Goal: Task Accomplishment & Management: Manage account settings

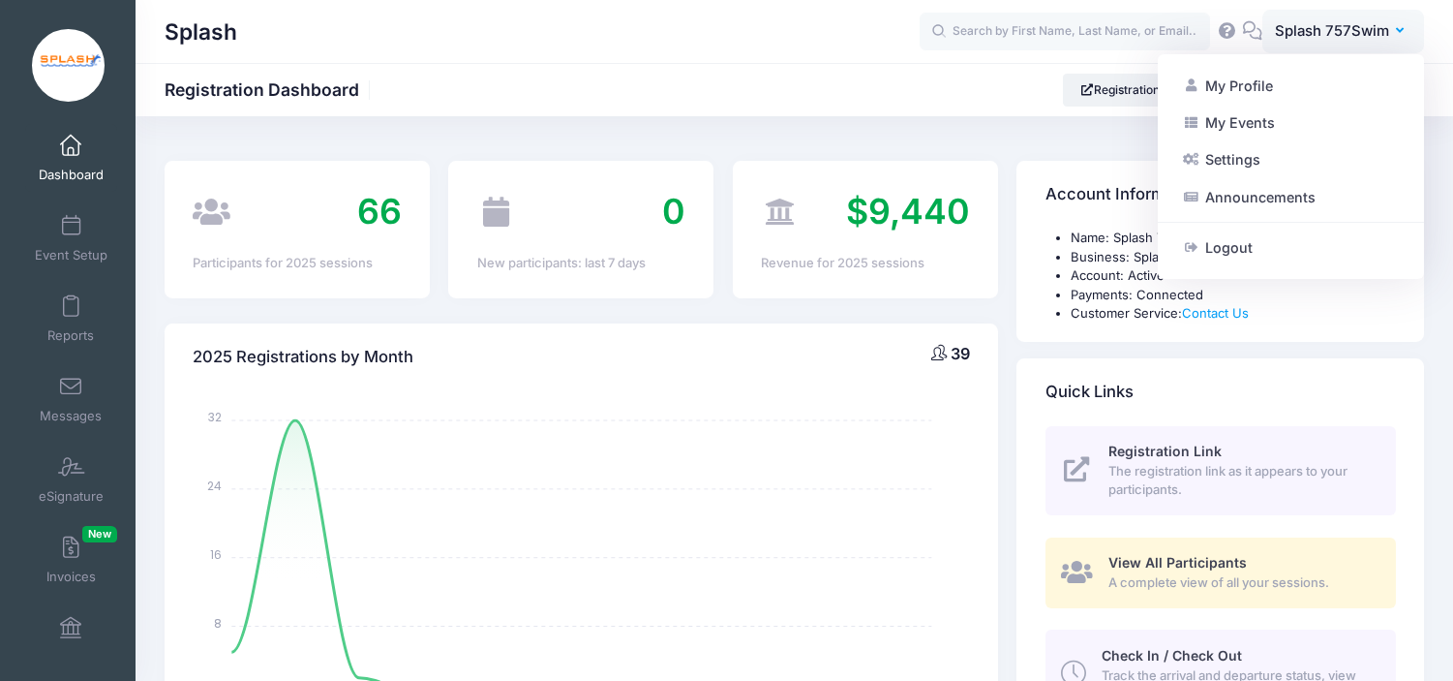
select select
click at [1333, 26] on span "Splash 757Swim" at bounding box center [1332, 30] width 114 height 21
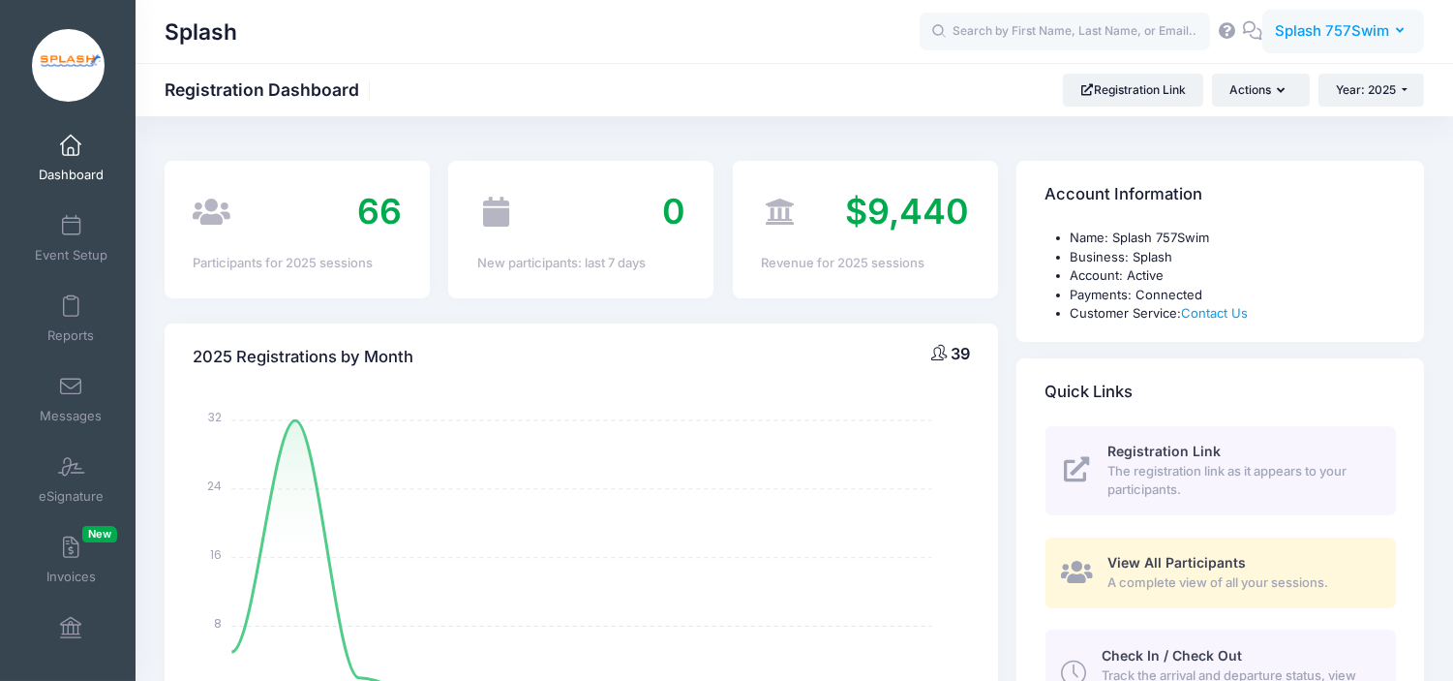
click at [1333, 26] on span "Splash 757Swim" at bounding box center [1332, 30] width 114 height 21
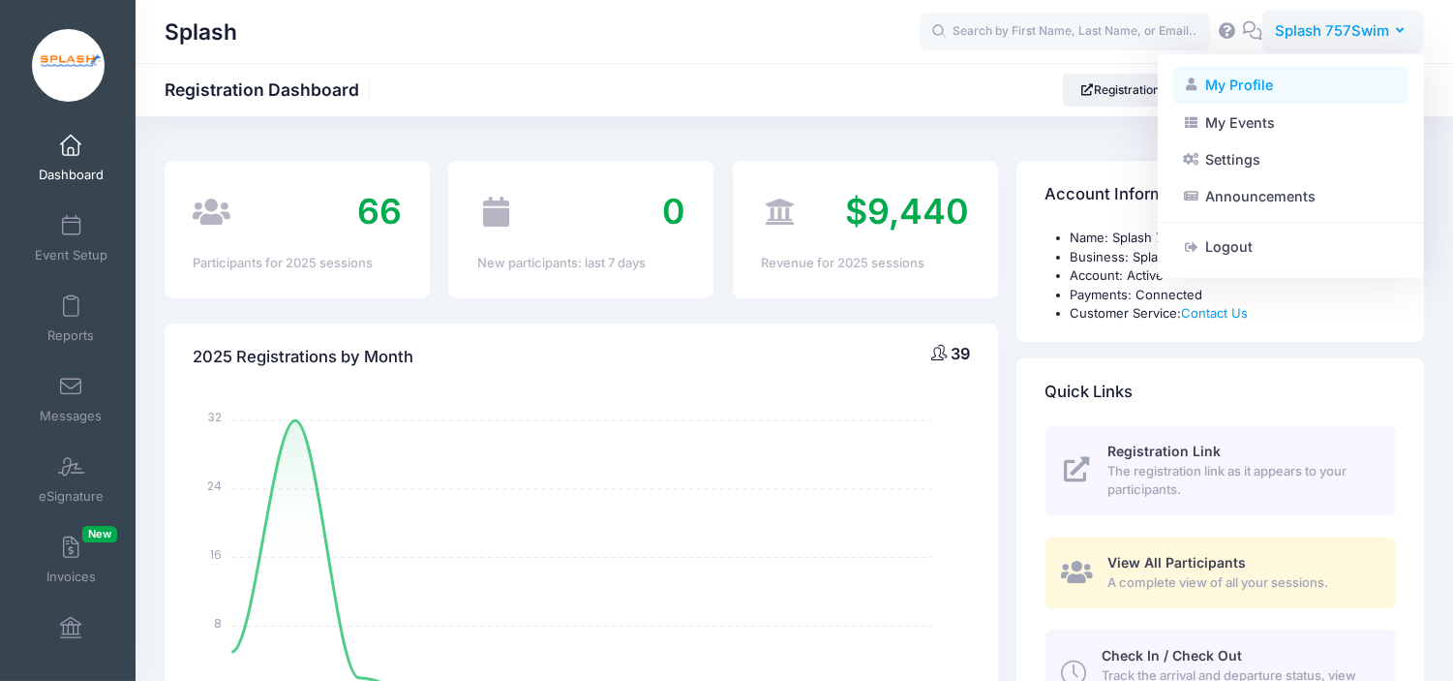
click at [1273, 81] on link "My Profile" at bounding box center [1290, 85] width 235 height 37
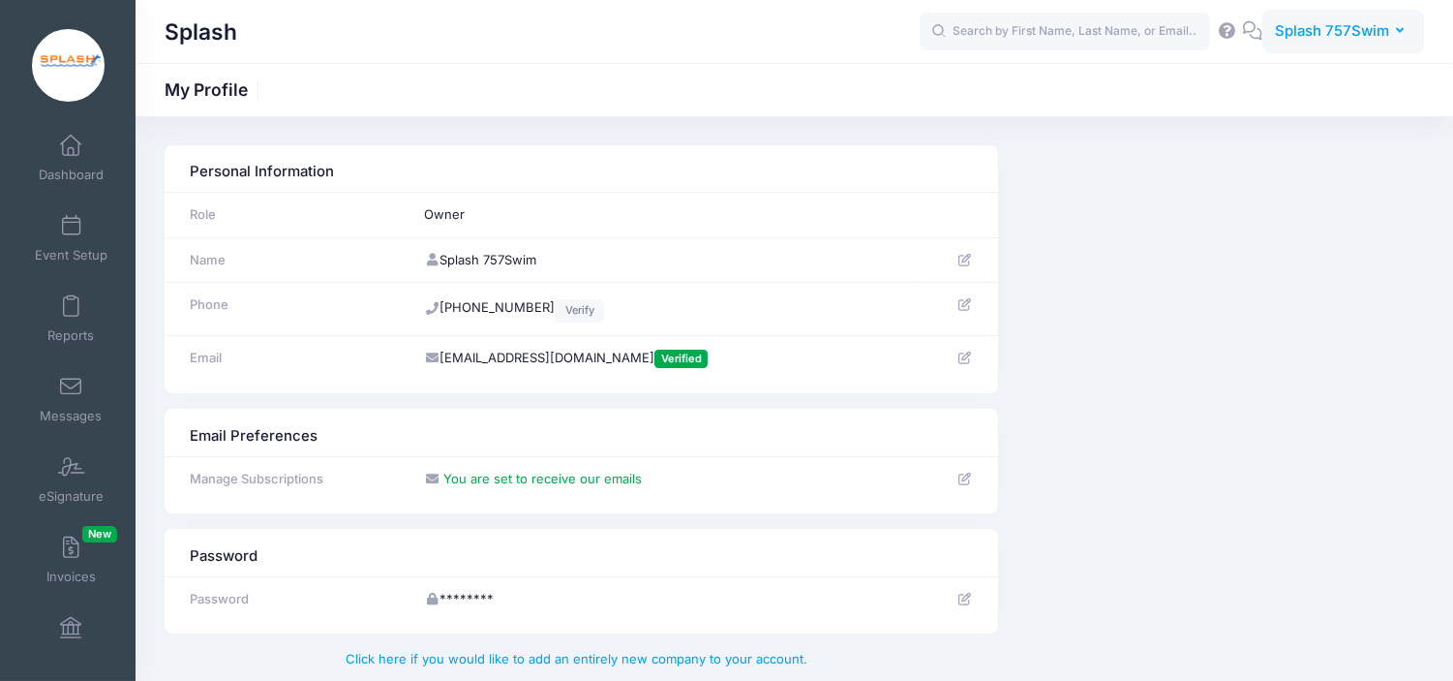
click at [1315, 39] on span "Splash 757Swim" at bounding box center [1332, 30] width 114 height 21
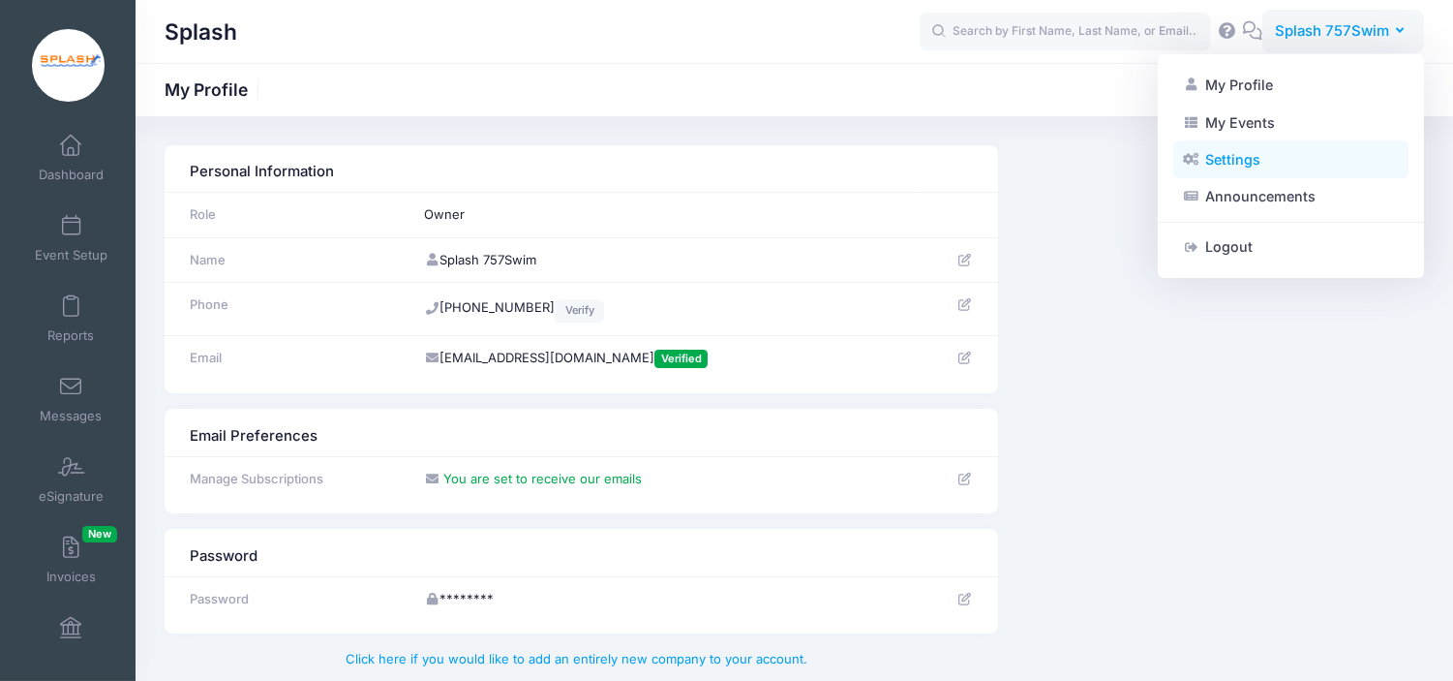
click at [1218, 163] on link "Settings" at bounding box center [1290, 159] width 235 height 37
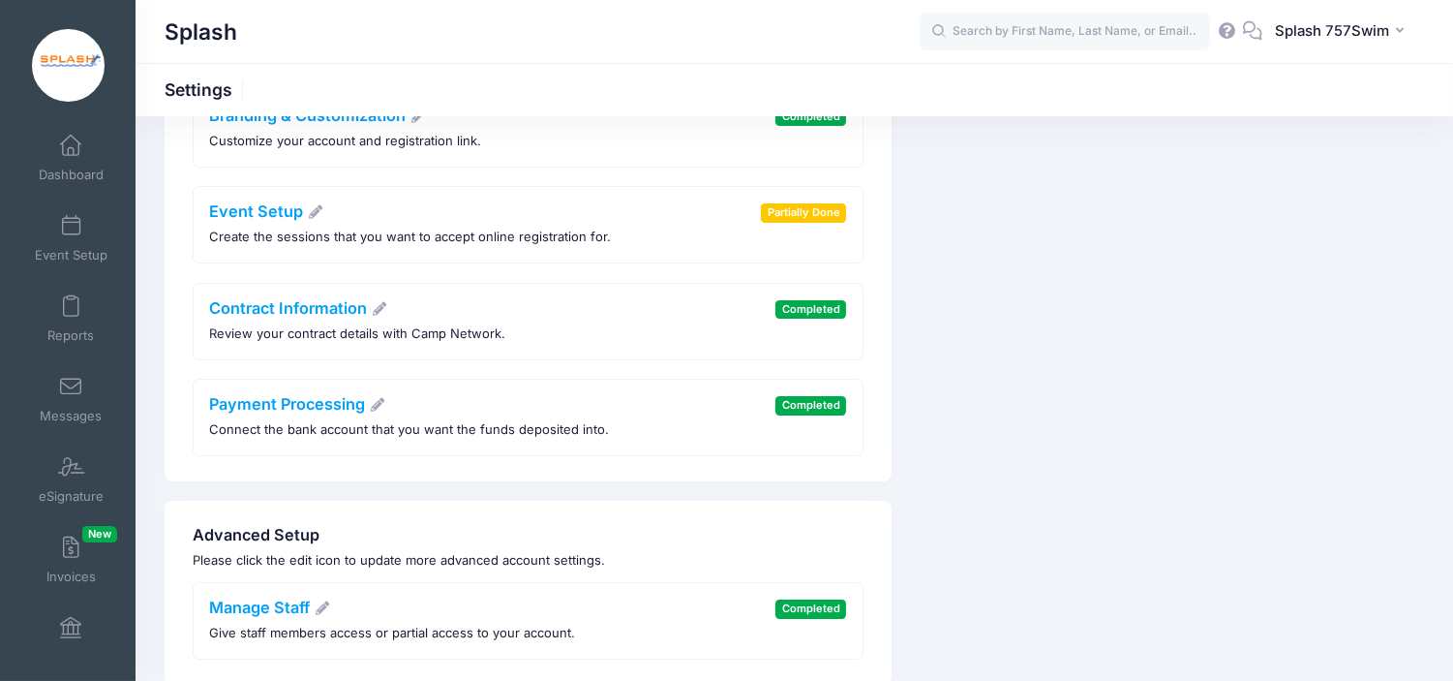
scroll to position [292, 0]
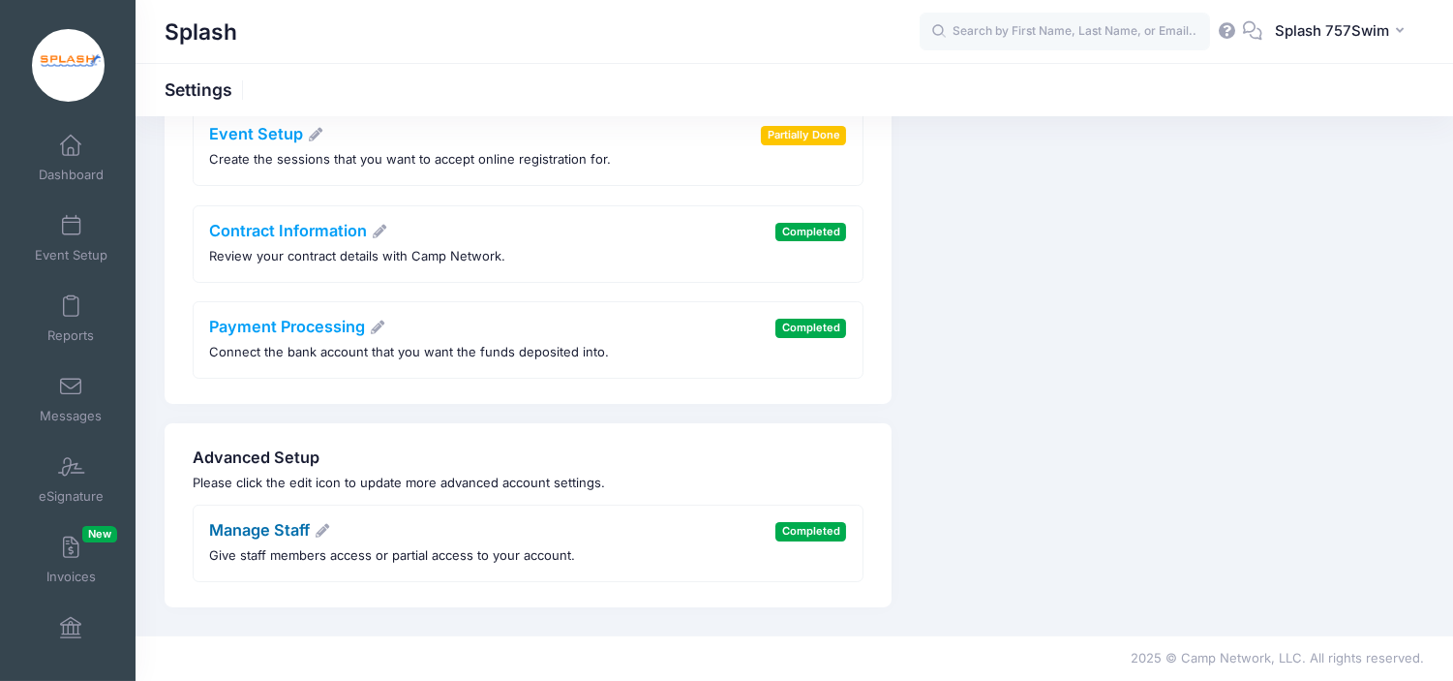
click at [325, 520] on link "Manage Staff" at bounding box center [270, 529] width 121 height 19
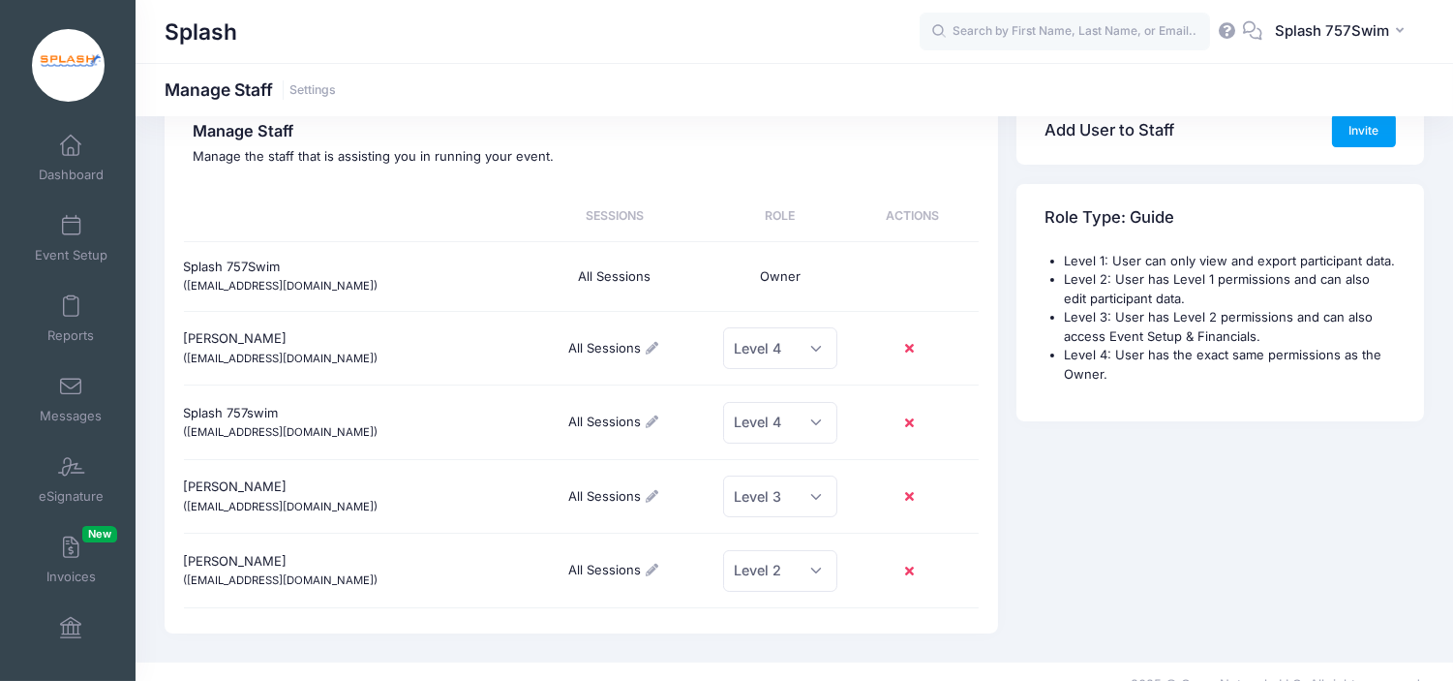
scroll to position [75, 0]
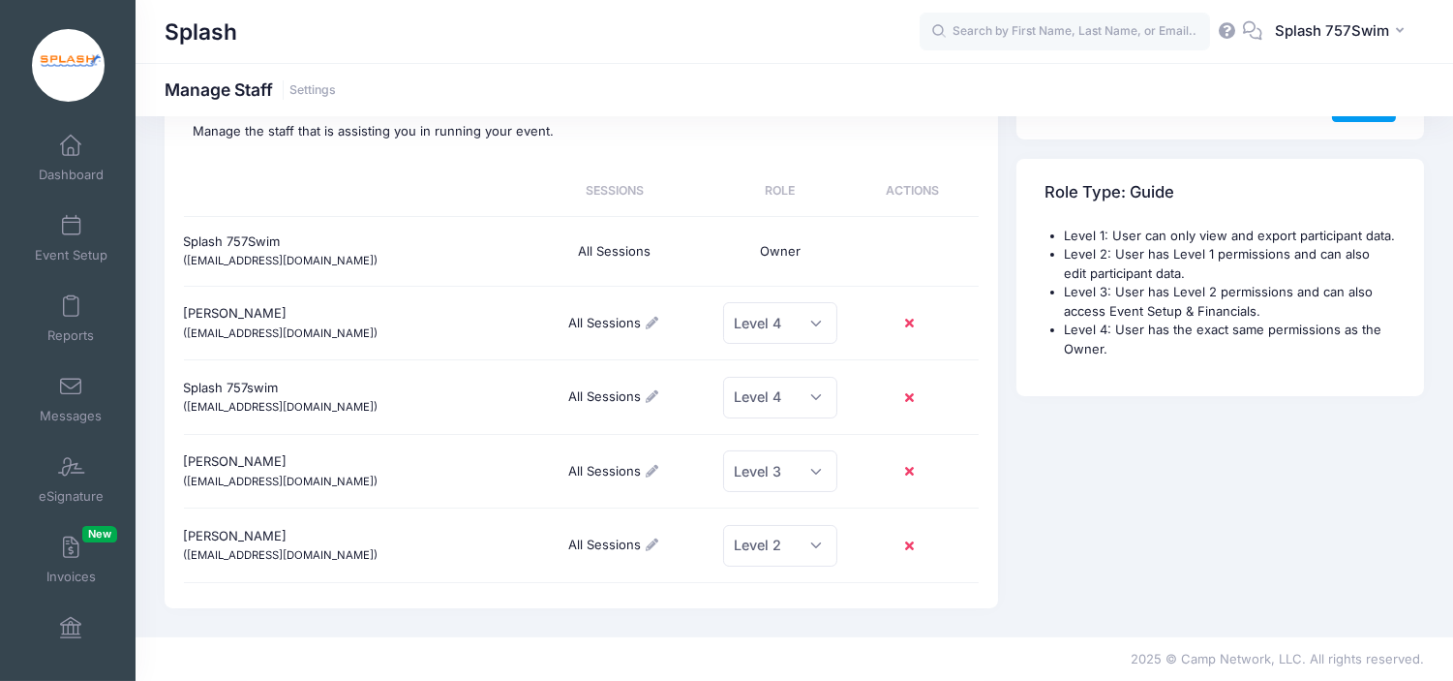
click at [905, 472] on icon at bounding box center [912, 472] width 15 height 0
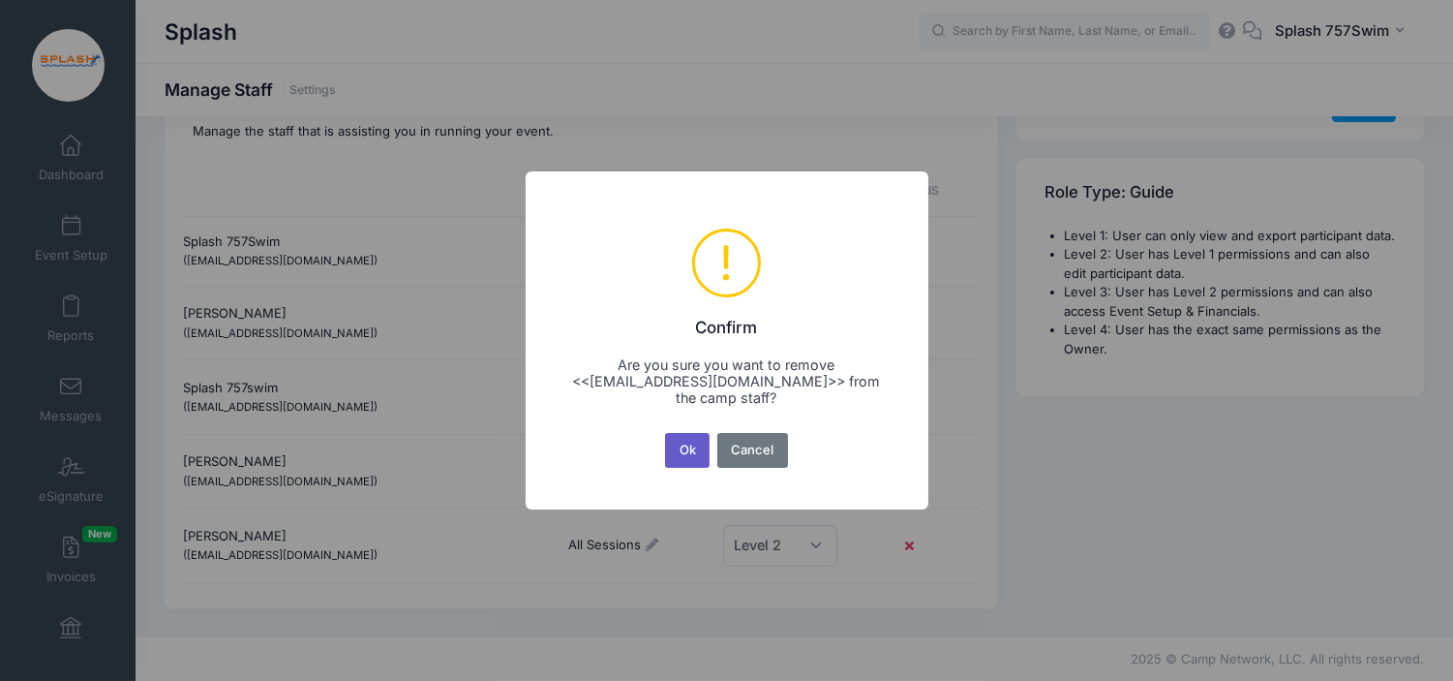
click at [679, 450] on button "Ok" at bounding box center [687, 450] width 45 height 35
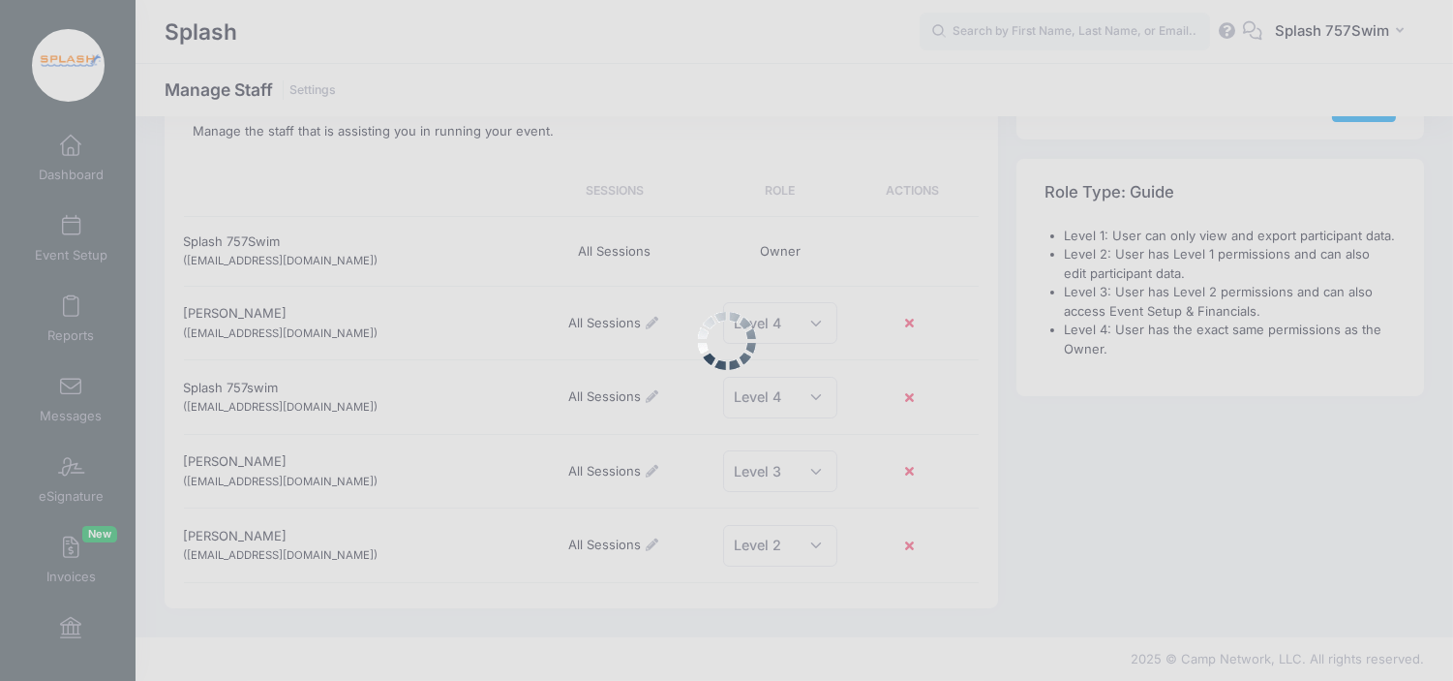
scroll to position [1, 0]
